Goal: Find specific page/section: Find specific page/section

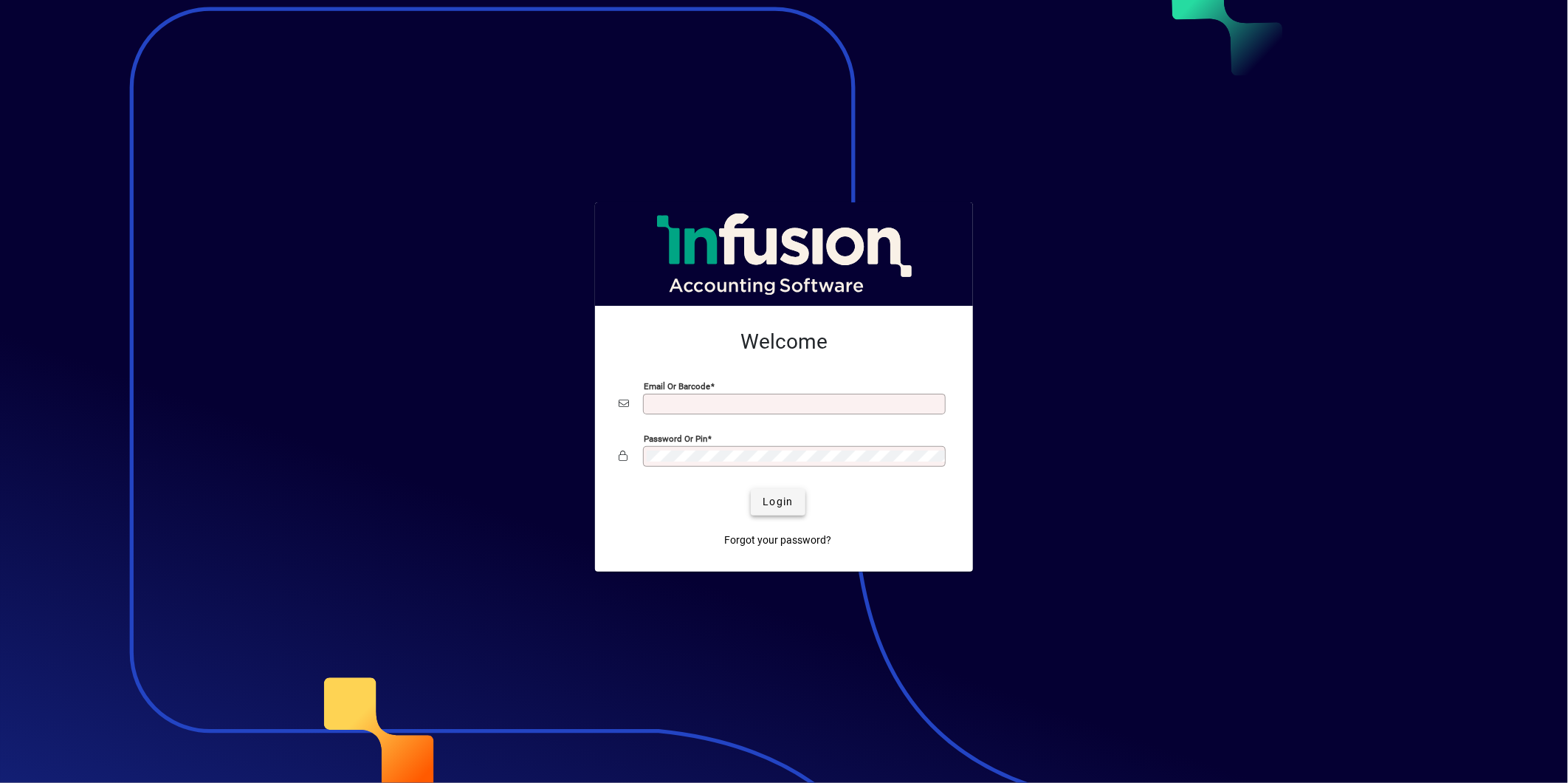
type input "**********"
click at [781, 498] on span "Login" at bounding box center [777, 502] width 31 height 16
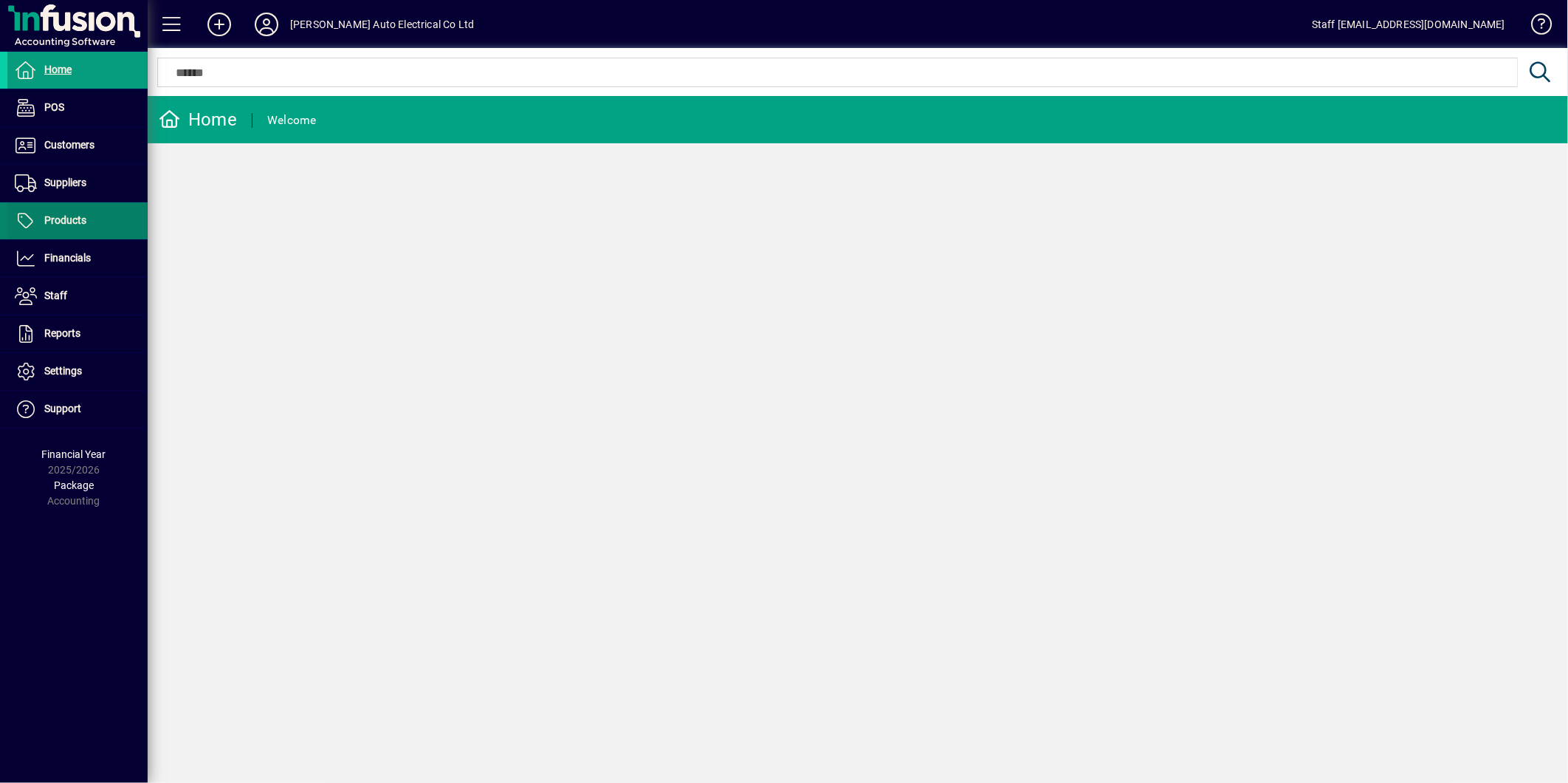
click at [75, 214] on span "Products" at bounding box center [65, 220] width 42 height 12
